Goal: Task Accomplishment & Management: Manage account settings

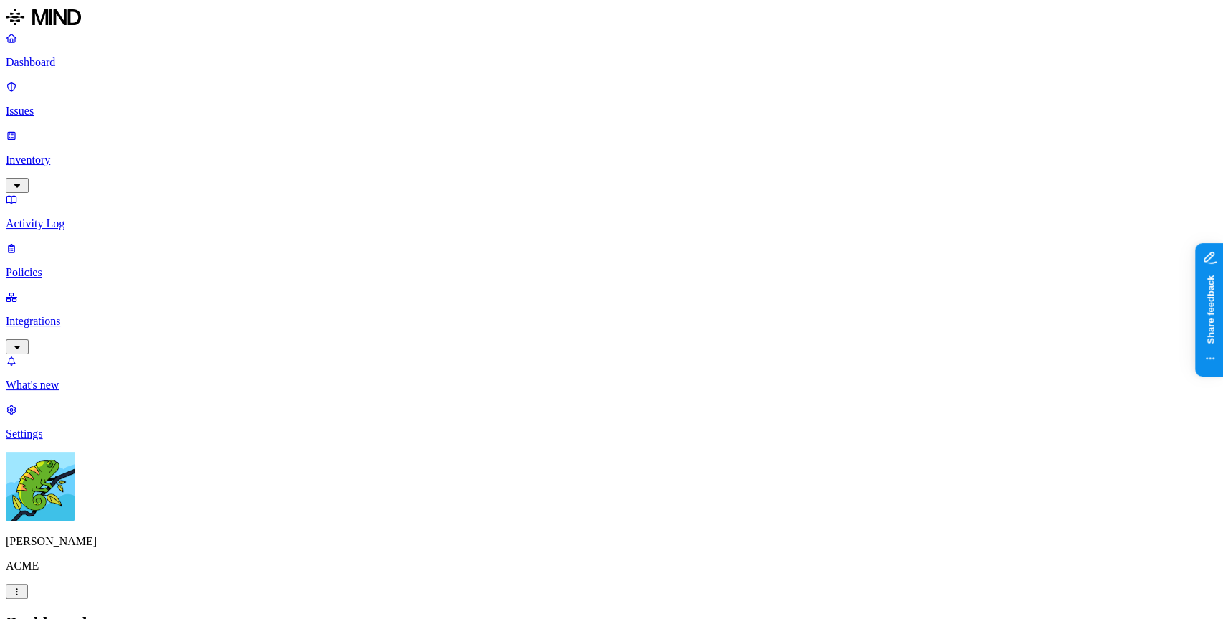
click at [92, 129] on link "Inventory" at bounding box center [612, 160] width 1212 height 62
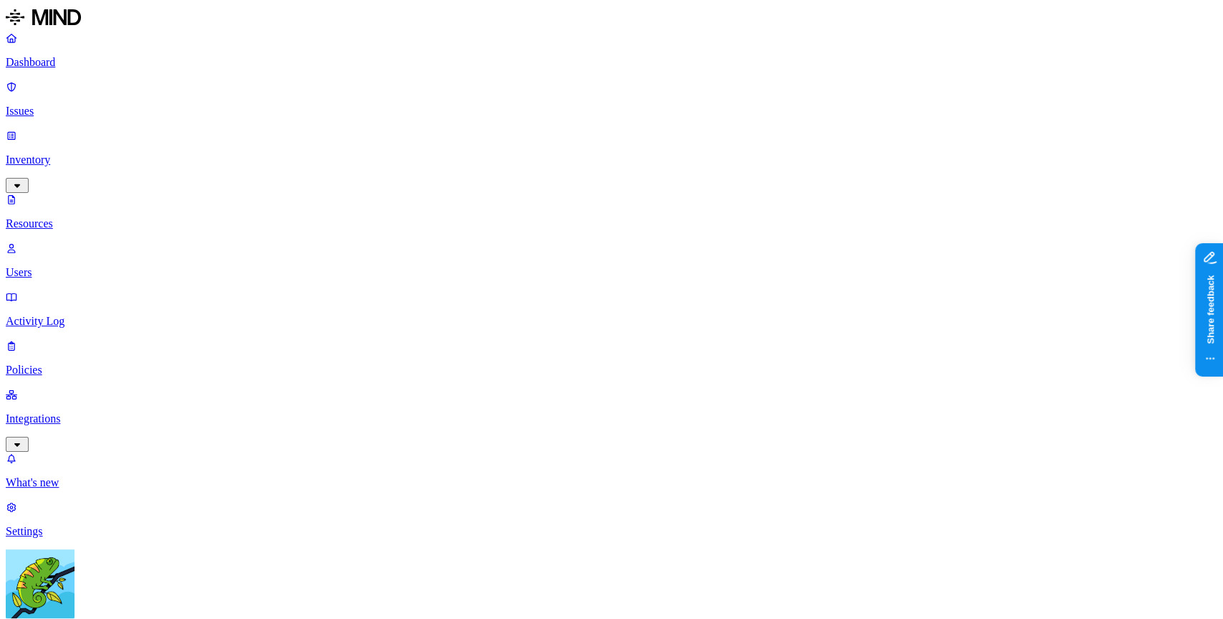
click at [110, 129] on link "Inventory" at bounding box center [612, 160] width 1212 height 62
click at [113, 105] on p "Issues" at bounding box center [612, 111] width 1212 height 13
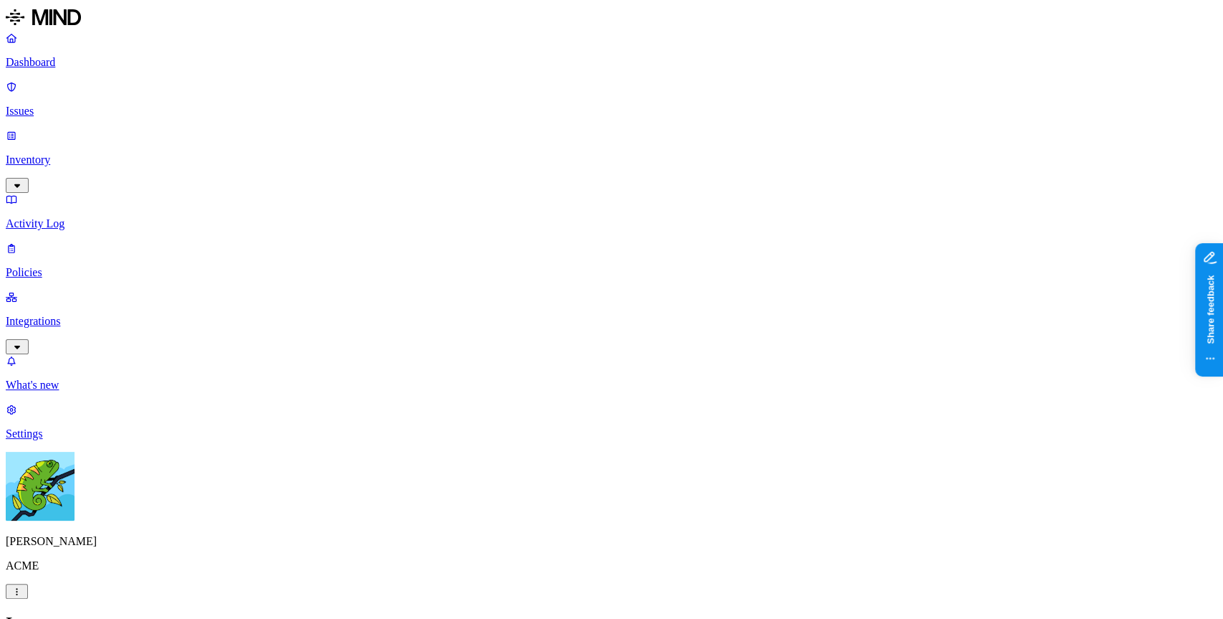
click at [130, 266] on p "Policies" at bounding box center [612, 272] width 1212 height 13
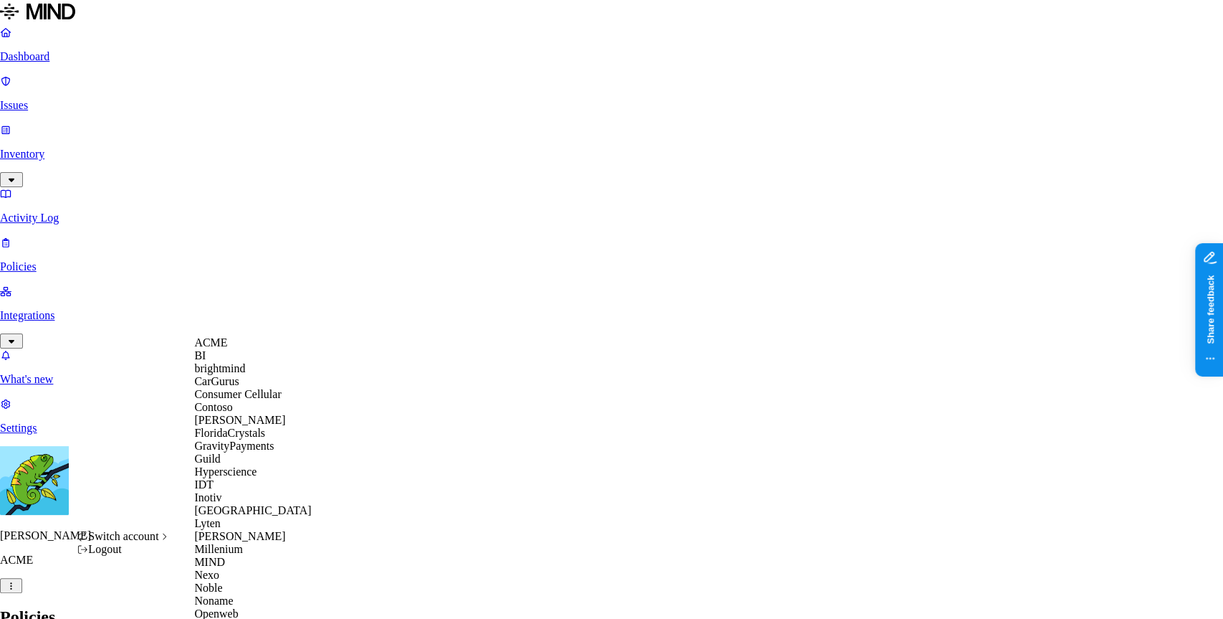
scroll to position [318, 0]
click at [237, 555] on div "MIND" at bounding box center [263, 561] width 139 height 13
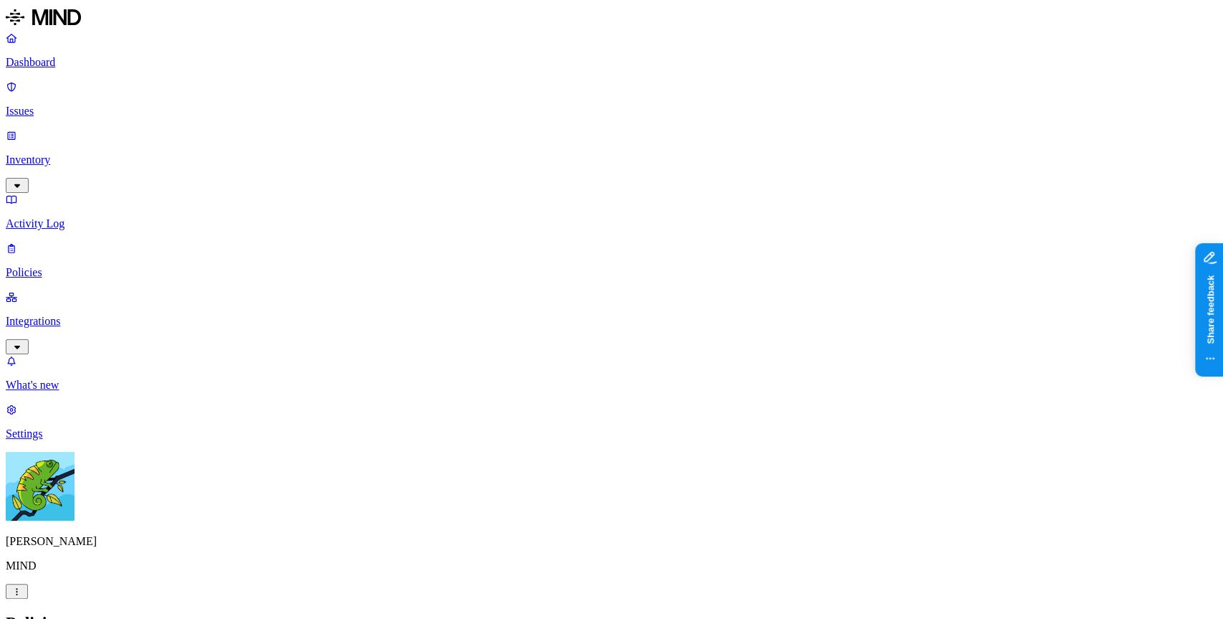
click at [721, 411] on label "AND" at bounding box center [708, 405] width 25 height 12
